Goal: Task Accomplishment & Management: Manage account settings

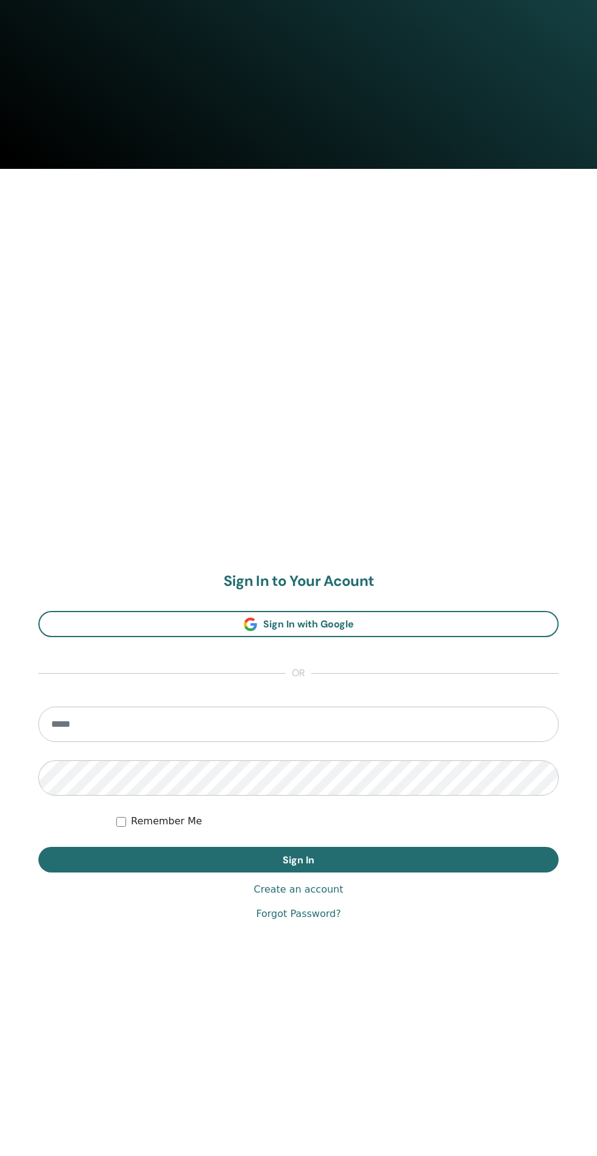
scroll to position [1133, 0]
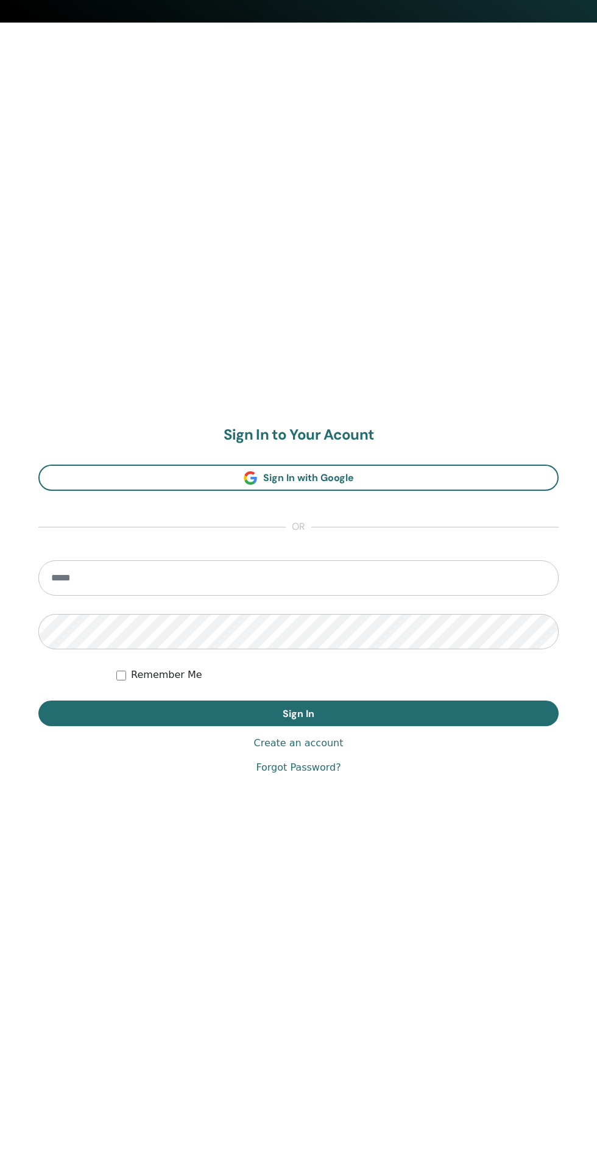
click at [444, 578] on input "email" at bounding box center [298, 577] width 520 height 35
type input "**********"
click at [38, 700] on button "Sign In" at bounding box center [298, 713] width 520 height 26
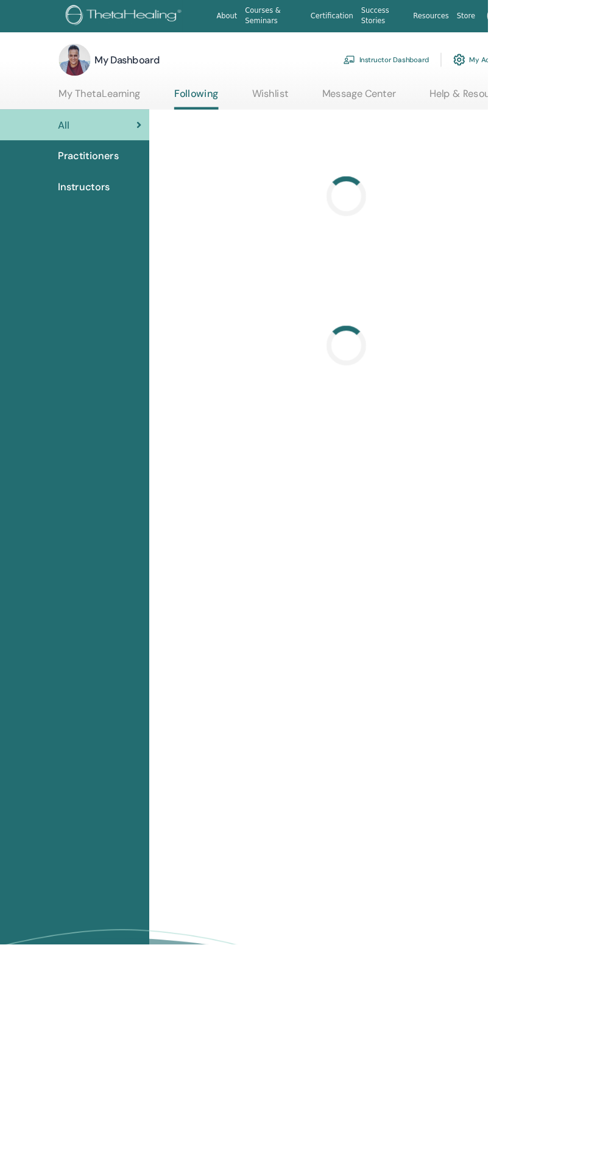
click at [444, 62] on link "Instructor Dashboard" at bounding box center [473, 73] width 105 height 27
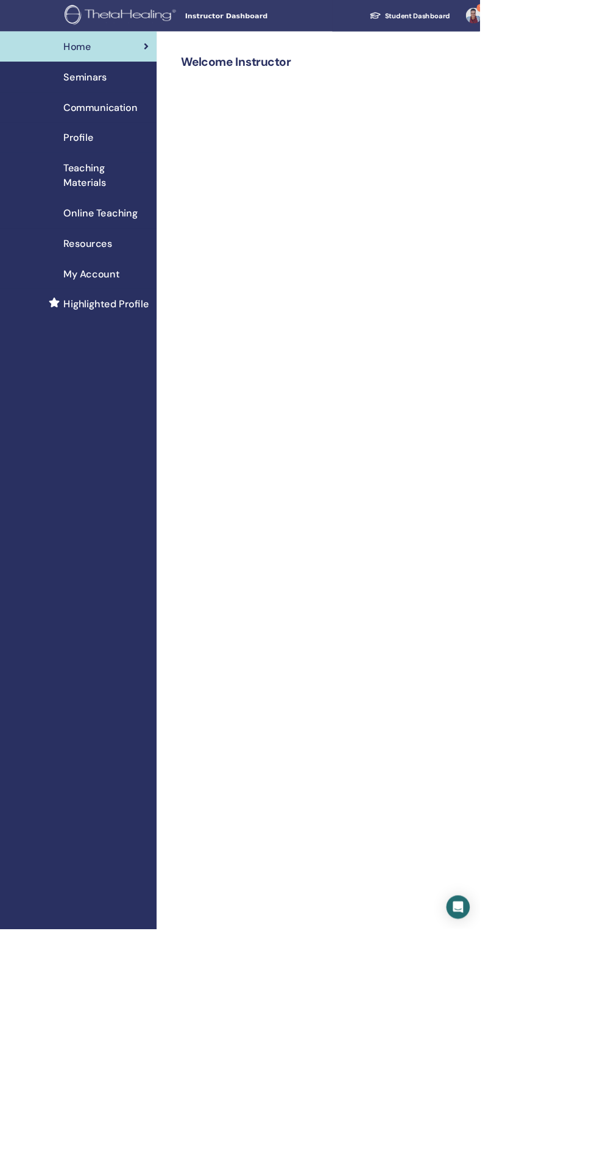
click at [104, 96] on span "Seminars" at bounding box center [106, 96] width 54 height 18
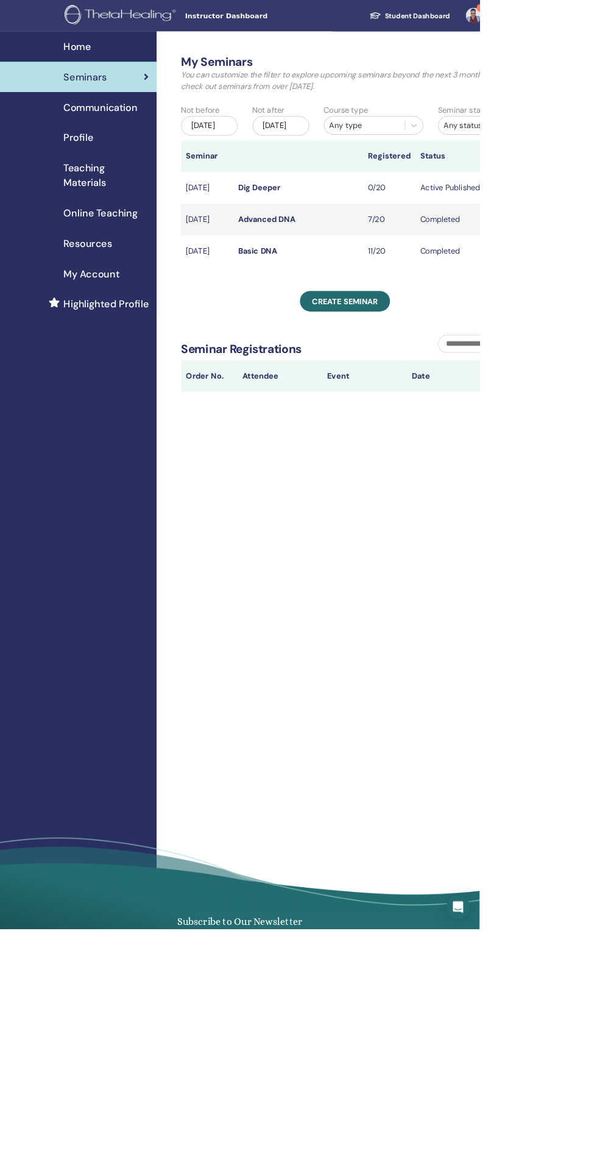
click at [307, 240] on link "Dig Deeper" at bounding box center [322, 233] width 53 height 13
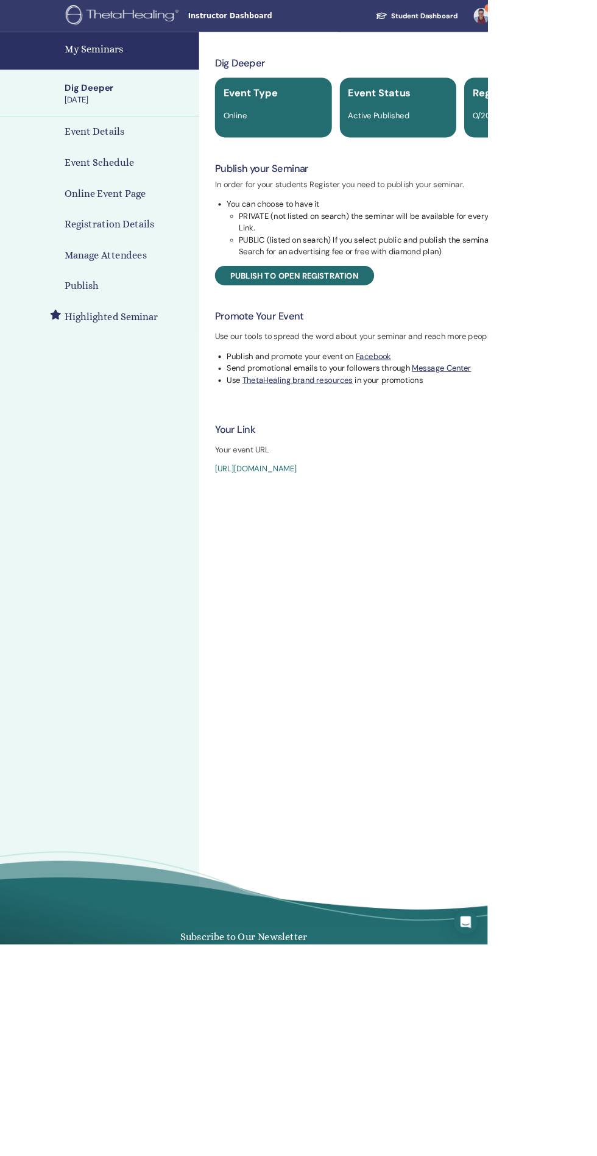
click at [99, 158] on h4 "Event Details" at bounding box center [115, 161] width 73 height 18
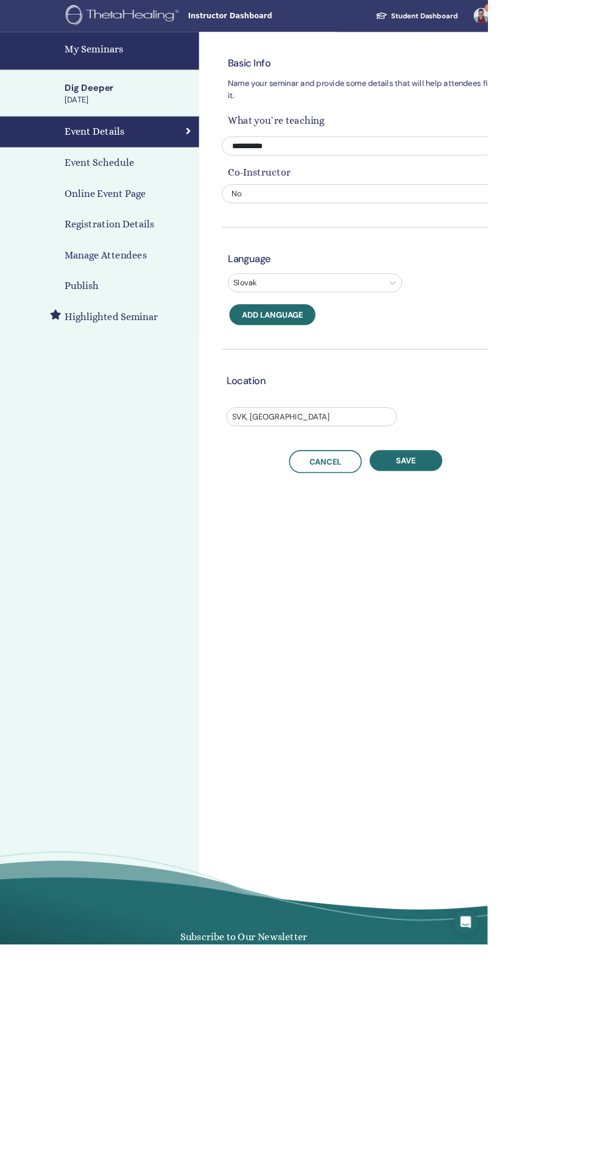
click at [107, 236] on h4 "Online Event Page" at bounding box center [128, 237] width 99 height 18
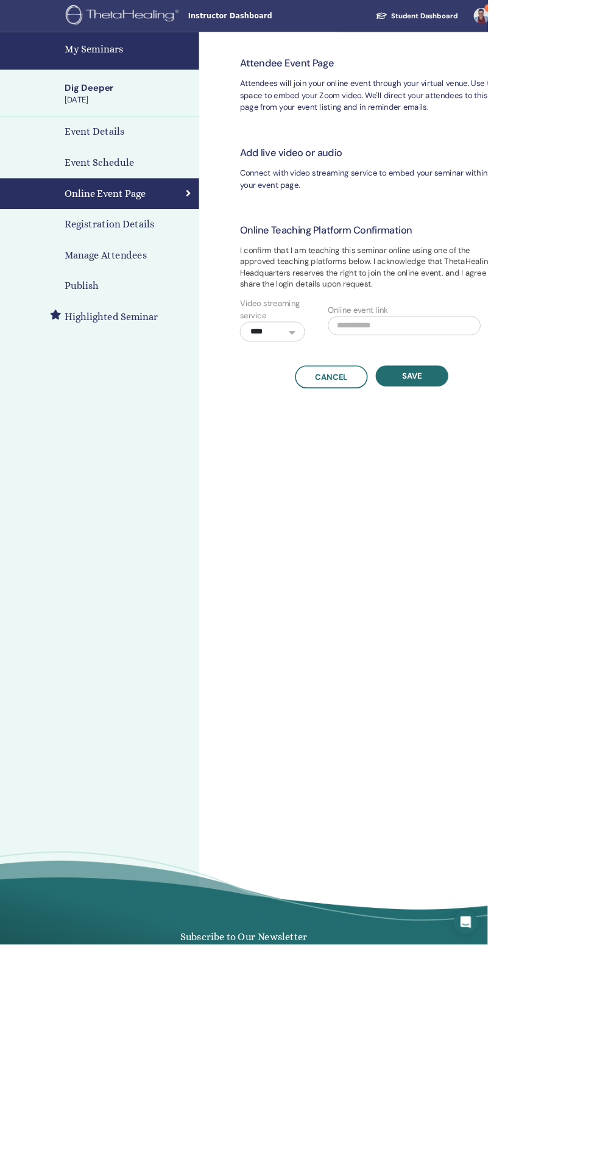
click at [97, 282] on h4 "Registration Details" at bounding box center [134, 275] width 110 height 18
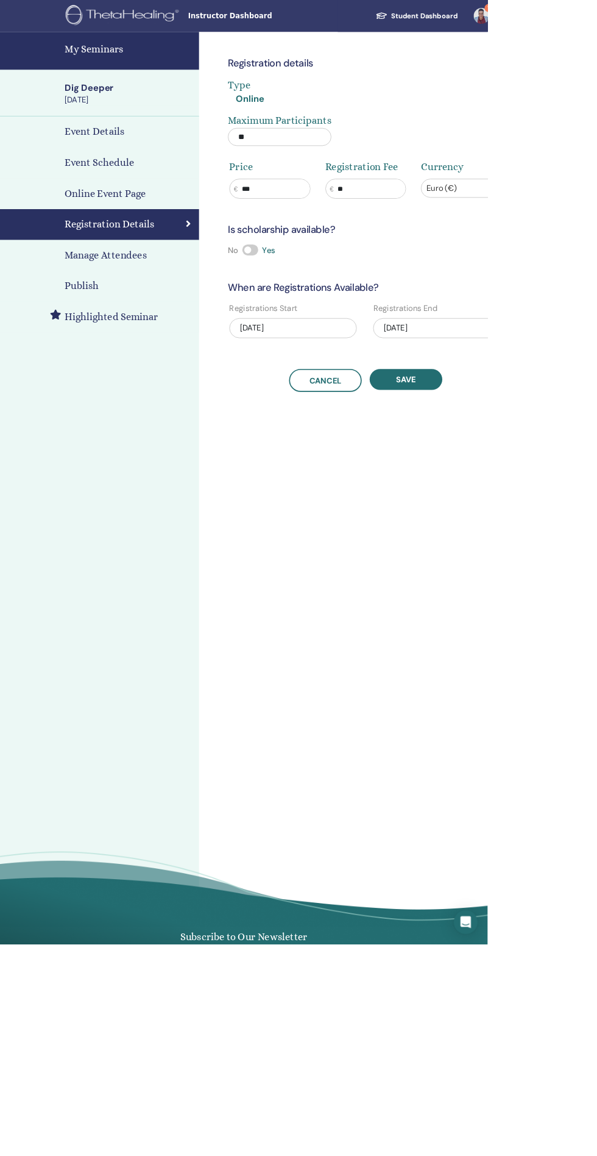
click at [90, 168] on h4 "Event Details" at bounding box center [115, 161] width 73 height 18
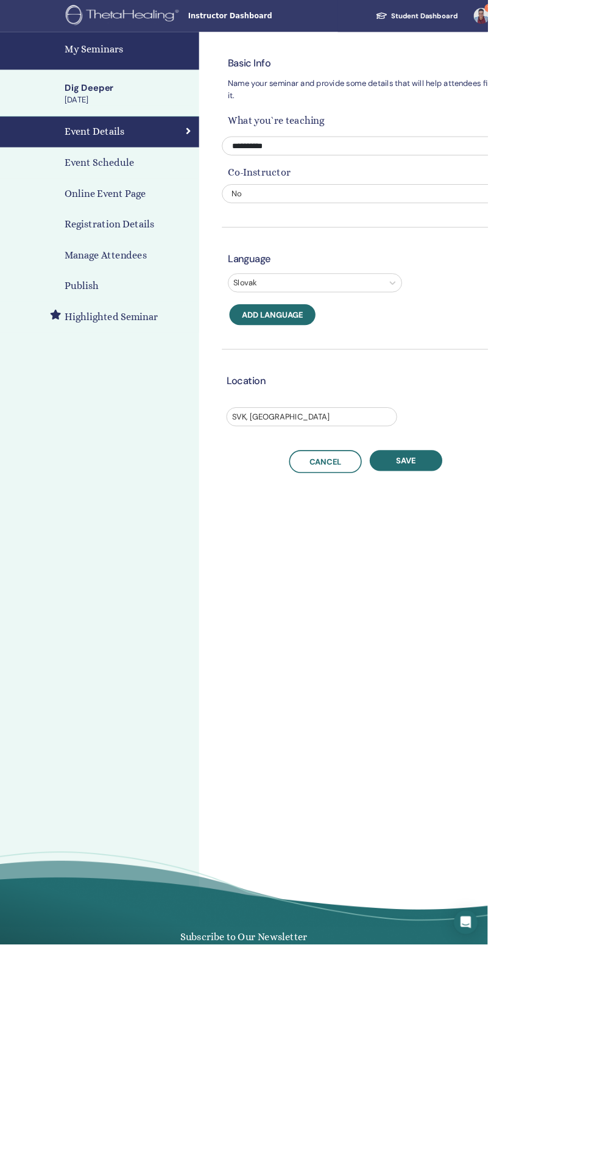
click at [95, 353] on h4 "Publish" at bounding box center [99, 350] width 41 height 18
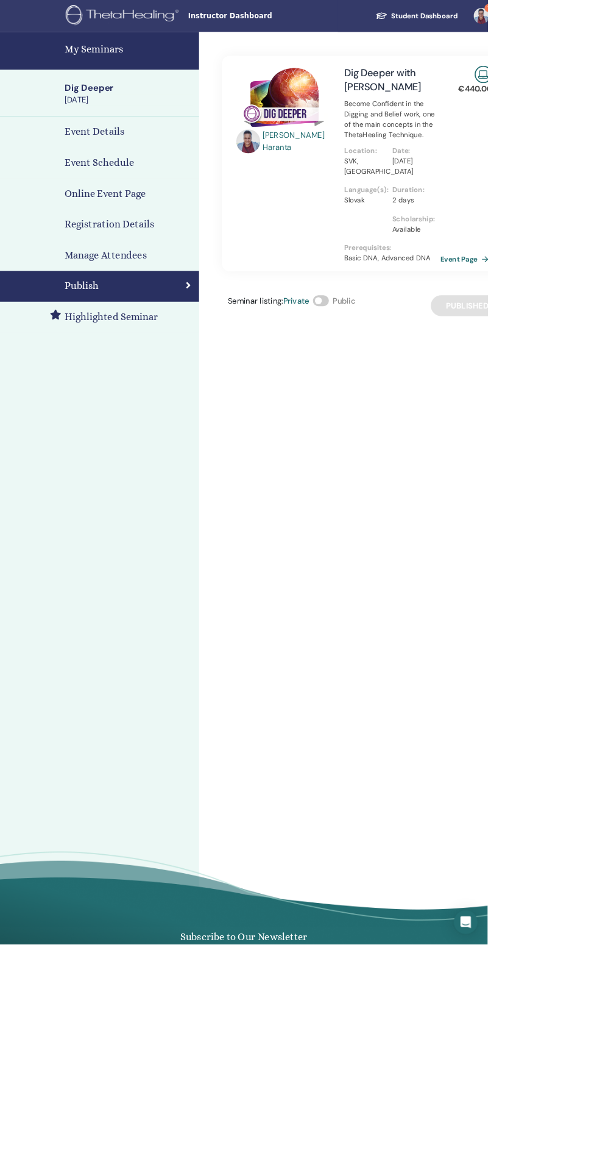
click at [573, 316] on link "Event Page" at bounding box center [571, 317] width 64 height 18
